Goal: Entertainment & Leisure: Browse casually

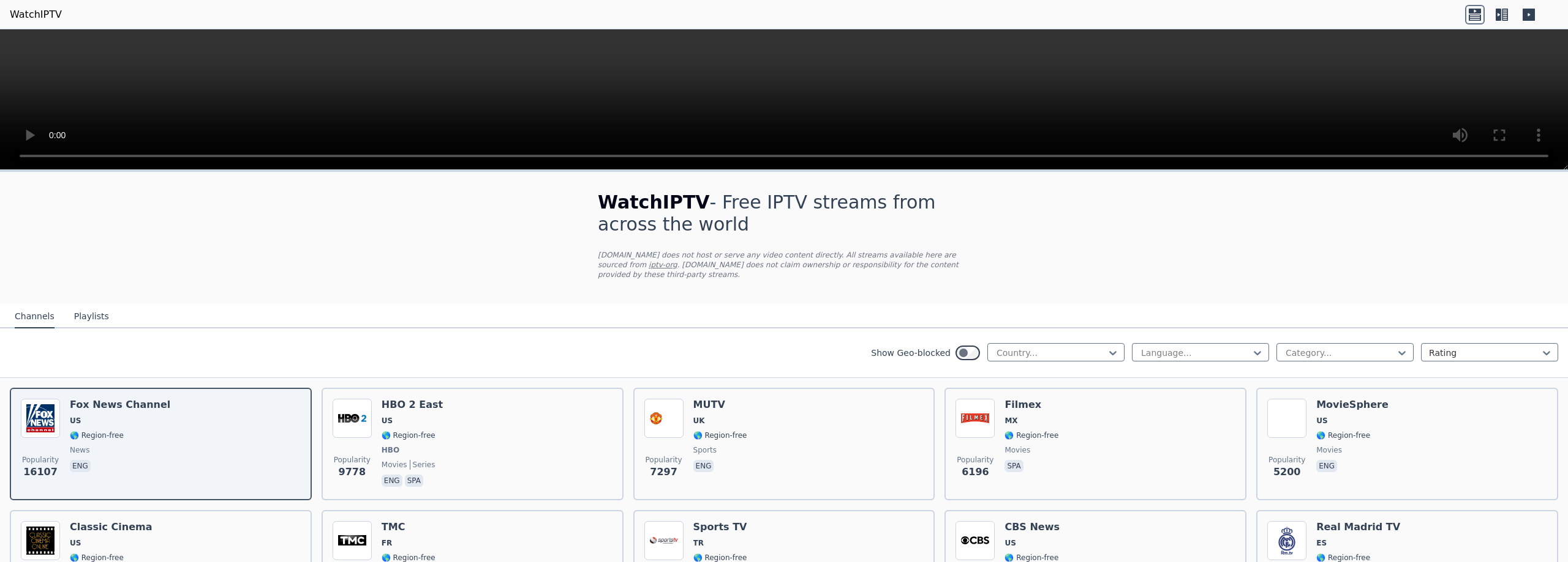
click at [80, 306] on button "Playlists" at bounding box center [92, 317] width 35 height 23
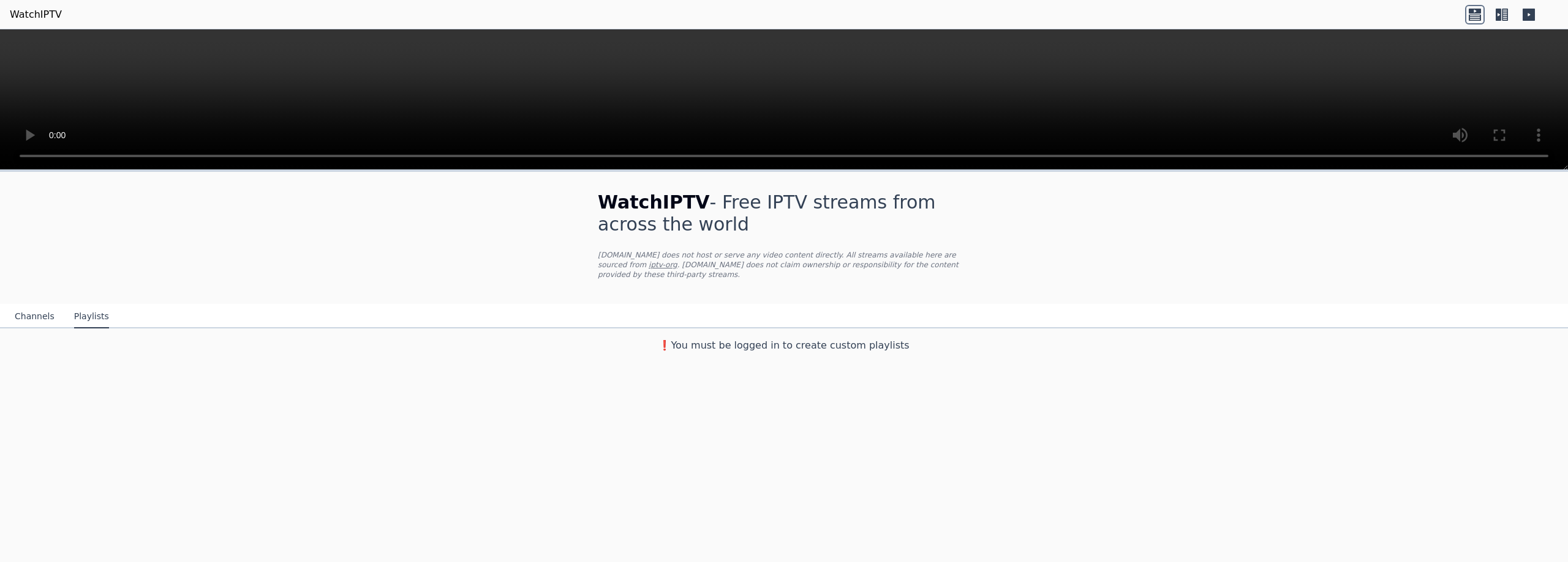
click at [38, 308] on button "Channels" at bounding box center [34, 317] width 39 height 23
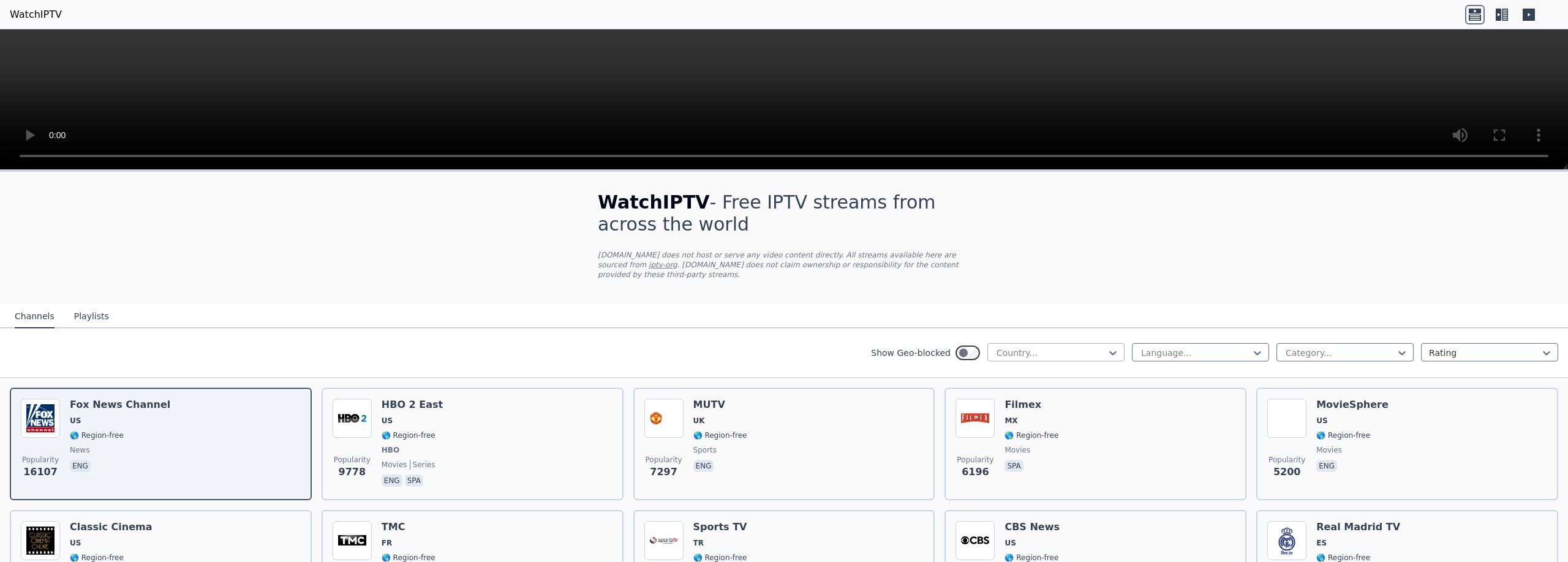
click at [1041, 347] on div at bounding box center [1051, 352] width 112 height 12
click at [1043, 520] on div "[GEOGRAPHIC_DATA]" at bounding box center [1056, 527] width 137 height 22
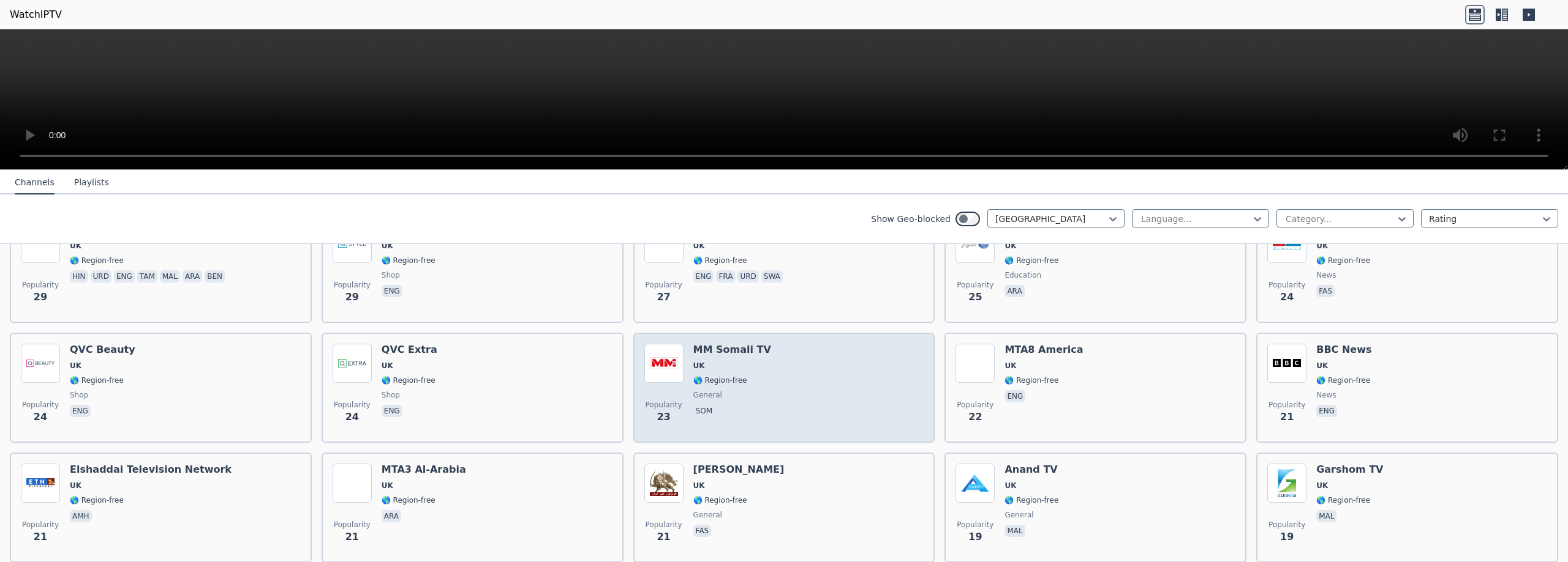
scroll to position [1475, 0]
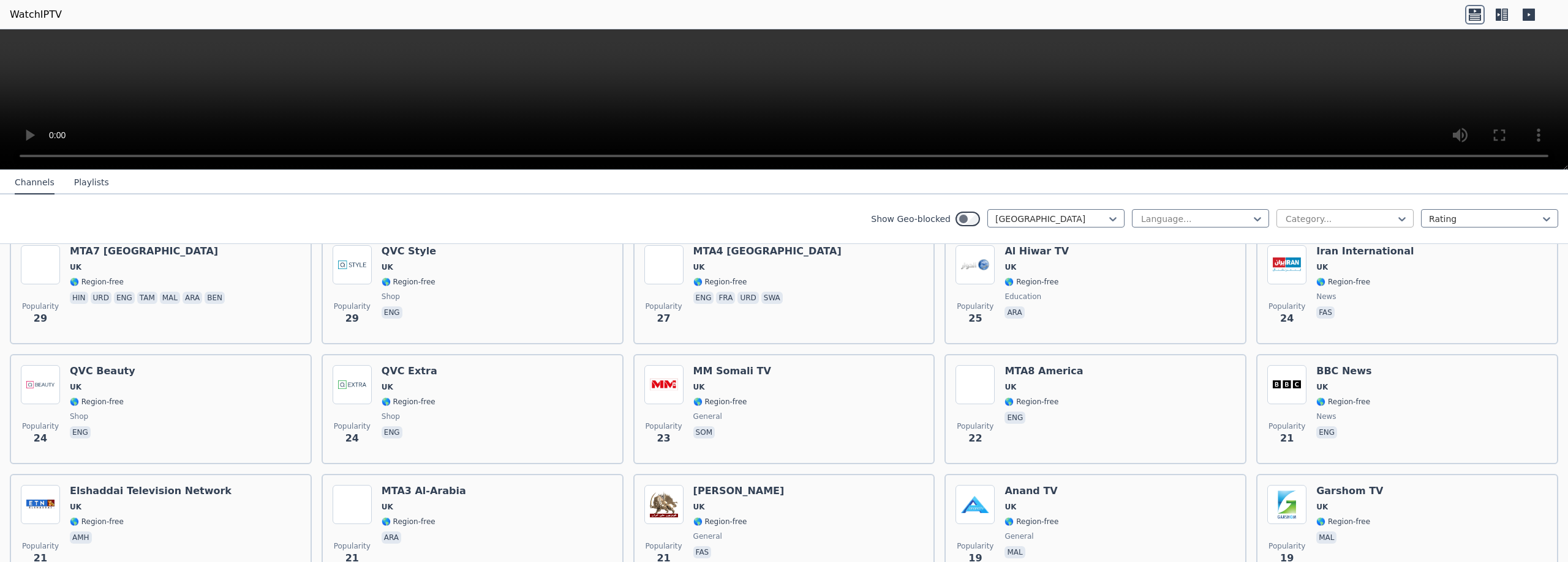
click at [1364, 218] on div at bounding box center [1340, 219] width 112 height 12
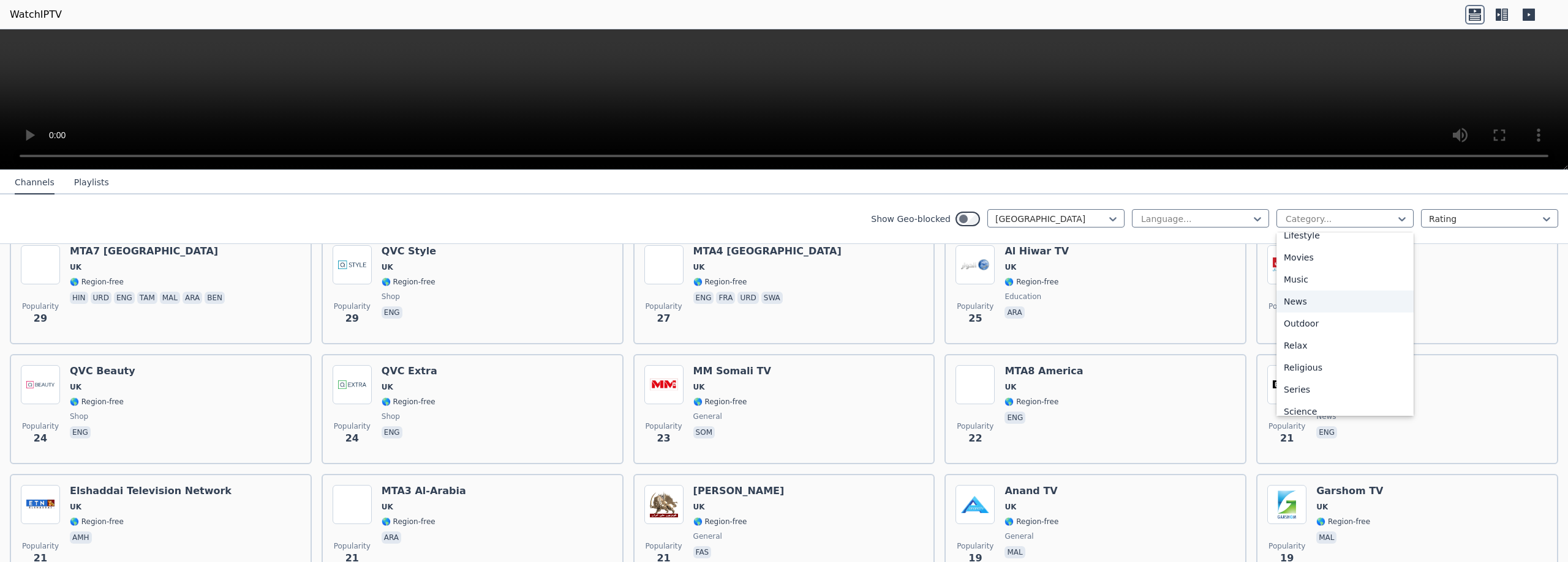
scroll to position [416, 0]
click at [1301, 357] on div "Sports" at bounding box center [1345, 359] width 137 height 22
